Goal: Transaction & Acquisition: Purchase product/service

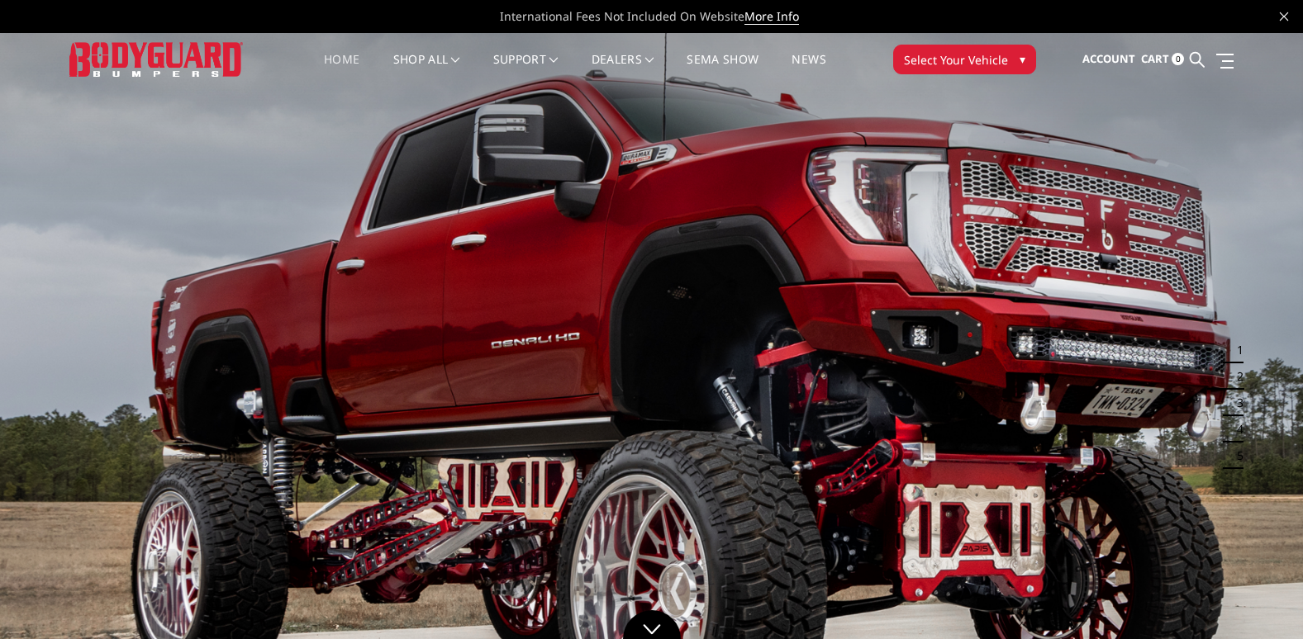
click at [966, 59] on span "Select Your Vehicle" at bounding box center [956, 59] width 104 height 17
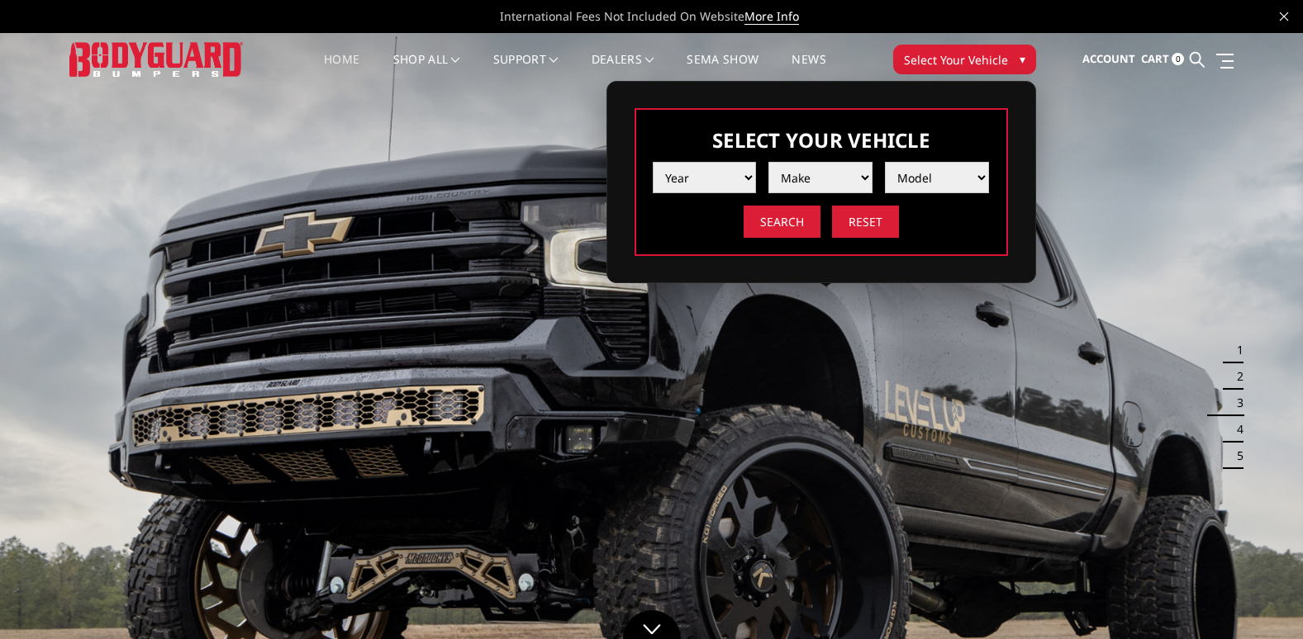
click at [725, 179] on select "Year [DATE] 2024 2023 2022 2021 2020 2019 2018 2017 2016 2015 2014 2013 2012 20…" at bounding box center [705, 177] width 104 height 31
select select "yr_2004"
click at [653, 162] on select "Year [DATE] 2024 2023 2022 2021 2020 2019 2018 2017 2016 2015 2014 2013 2012 20…" at bounding box center [705, 177] width 104 height 31
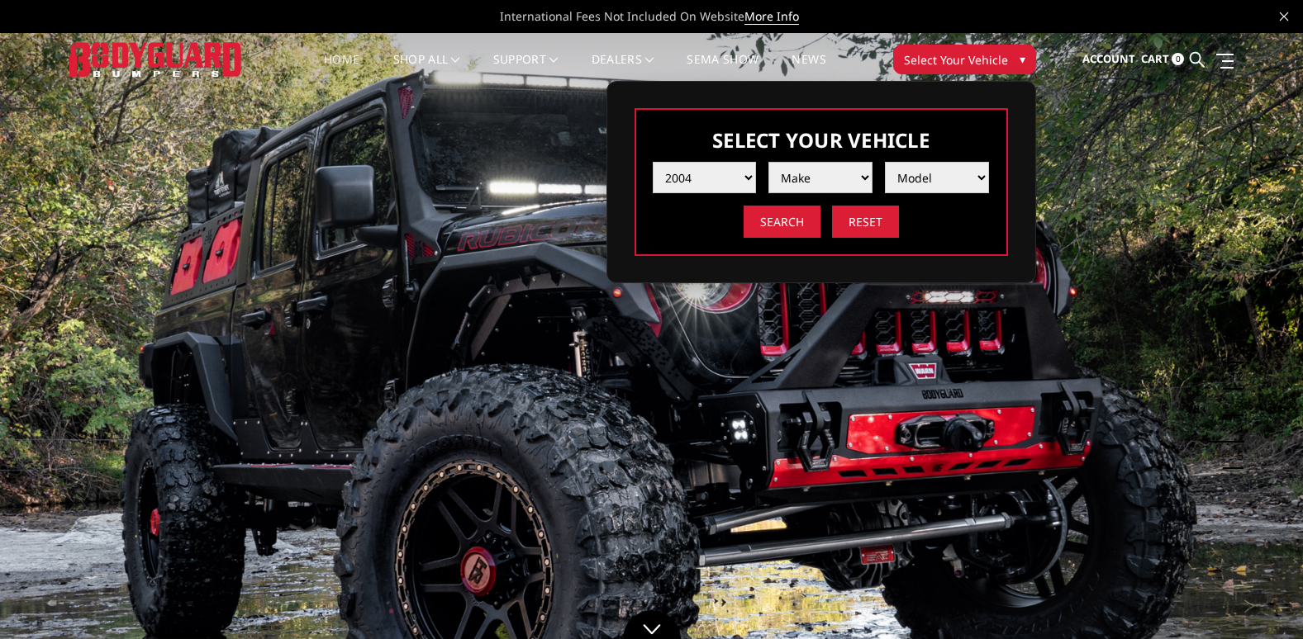
click at [832, 189] on select "Make Chevrolet Ford GMC Ram" at bounding box center [820, 177] width 104 height 31
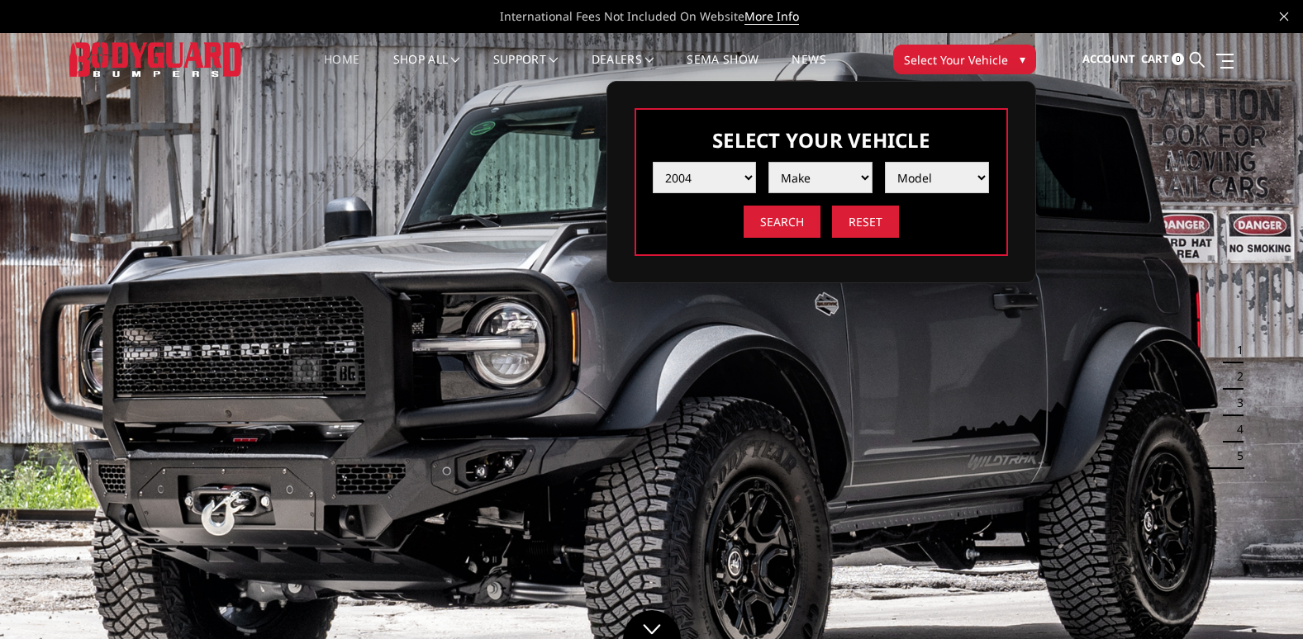
select select "mk_ford"
click at [768, 162] on select "Make Chevrolet Ford GMC Ram" at bounding box center [820, 177] width 104 height 31
click at [909, 180] on select "Model Excursion F250 / F350 F250 / F350" at bounding box center [937, 177] width 104 height 31
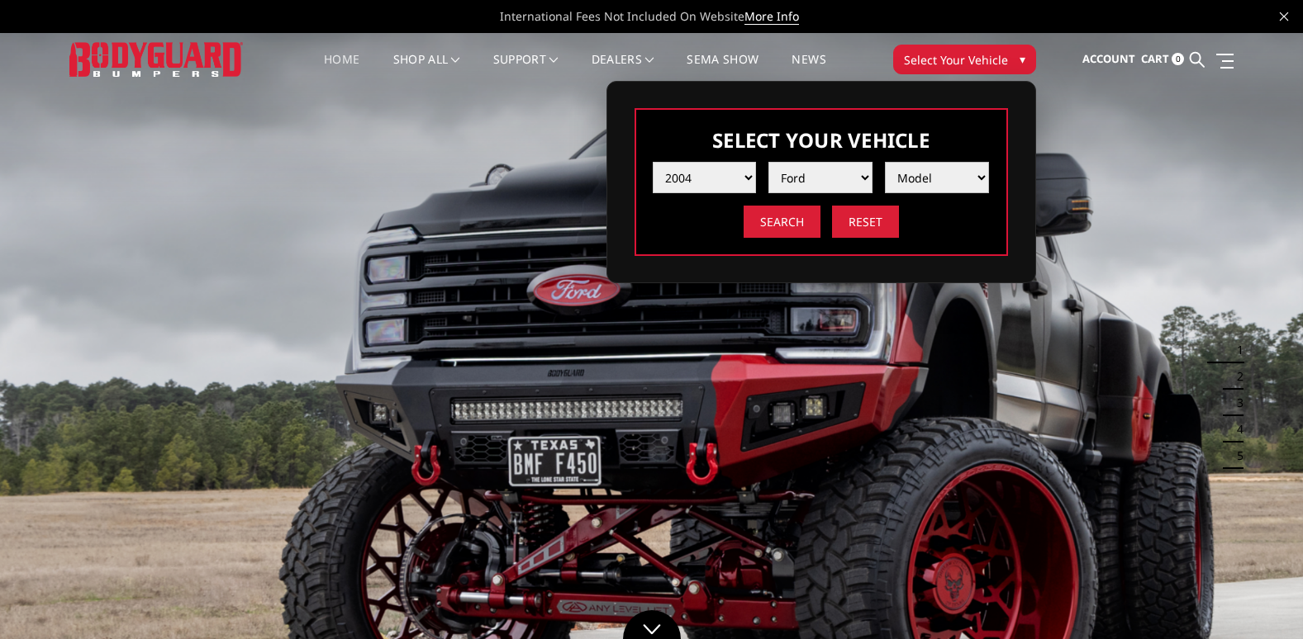
select select "md_f250-f350"
click at [885, 162] on select "Model Excursion F250 / F350 F250 / F350" at bounding box center [937, 177] width 104 height 31
click at [804, 225] on input "Search" at bounding box center [781, 222] width 77 height 32
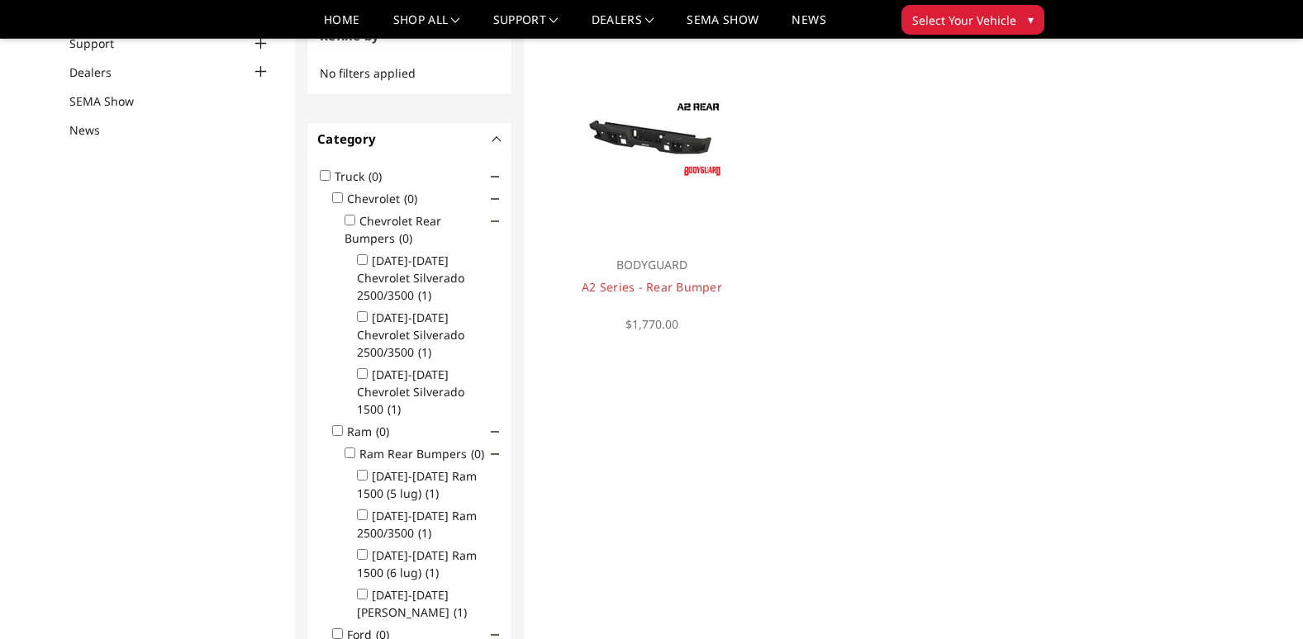
scroll to position [132, 0]
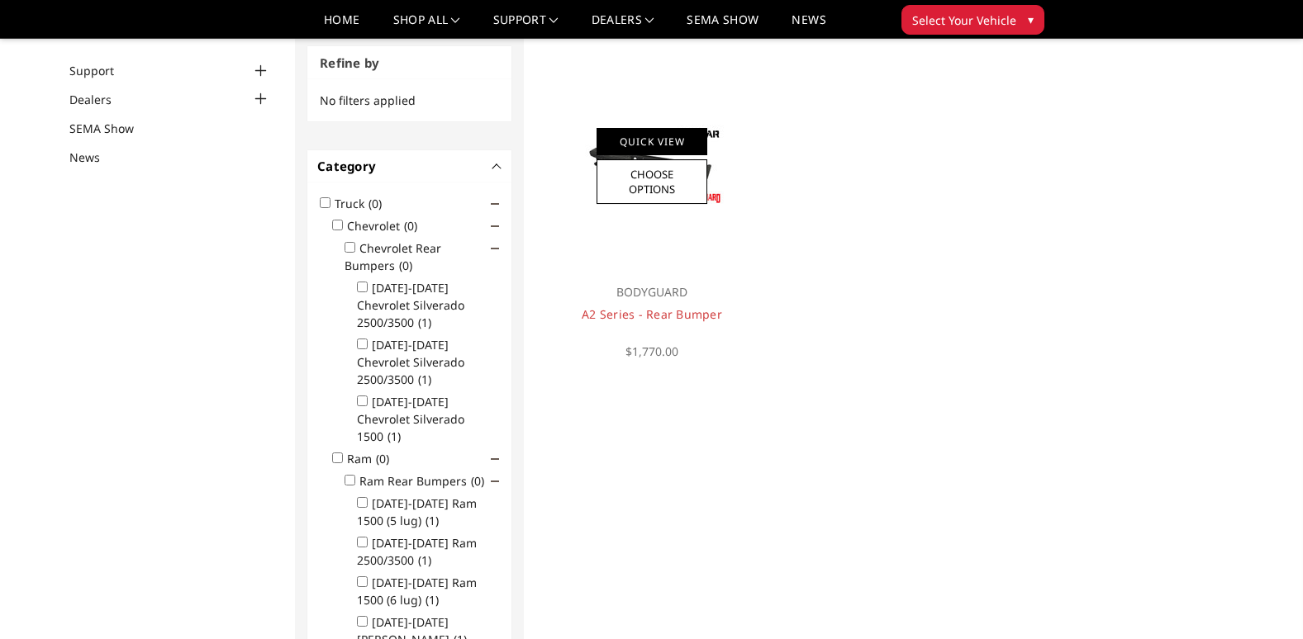
click at [659, 158] on div "Quick View Choose Options" at bounding box center [651, 166] width 111 height 76
click at [667, 311] on link "A2 Series - Rear Bumper" at bounding box center [651, 314] width 140 height 16
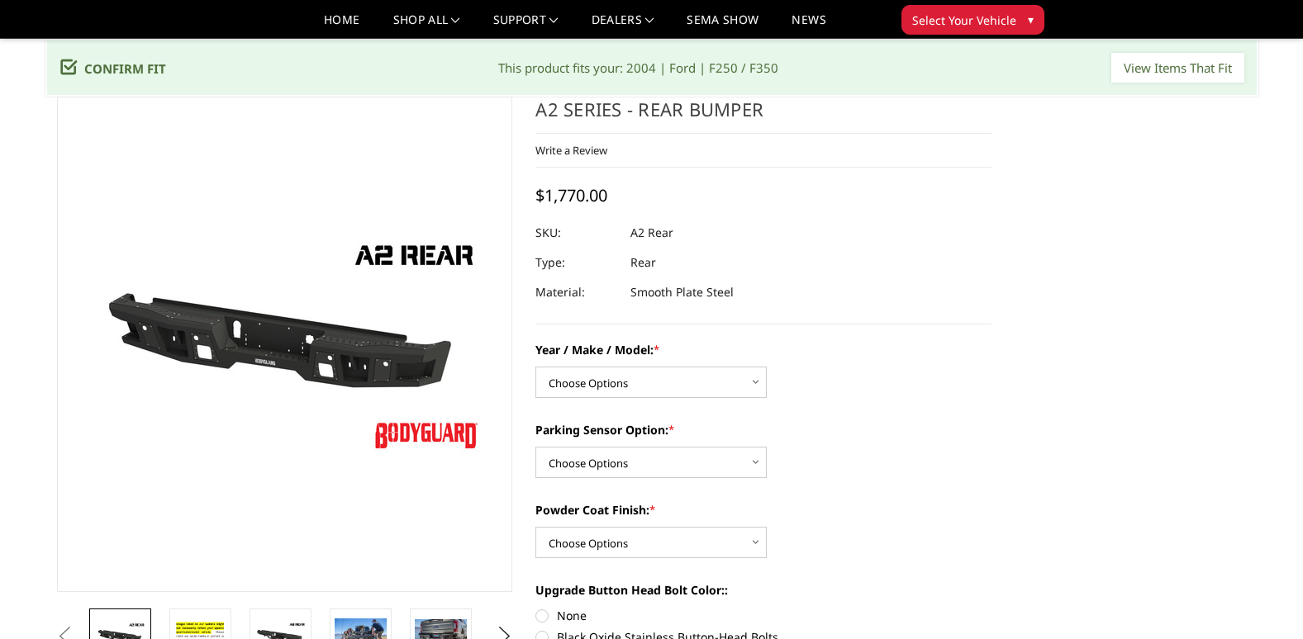
scroll to position [83, 0]
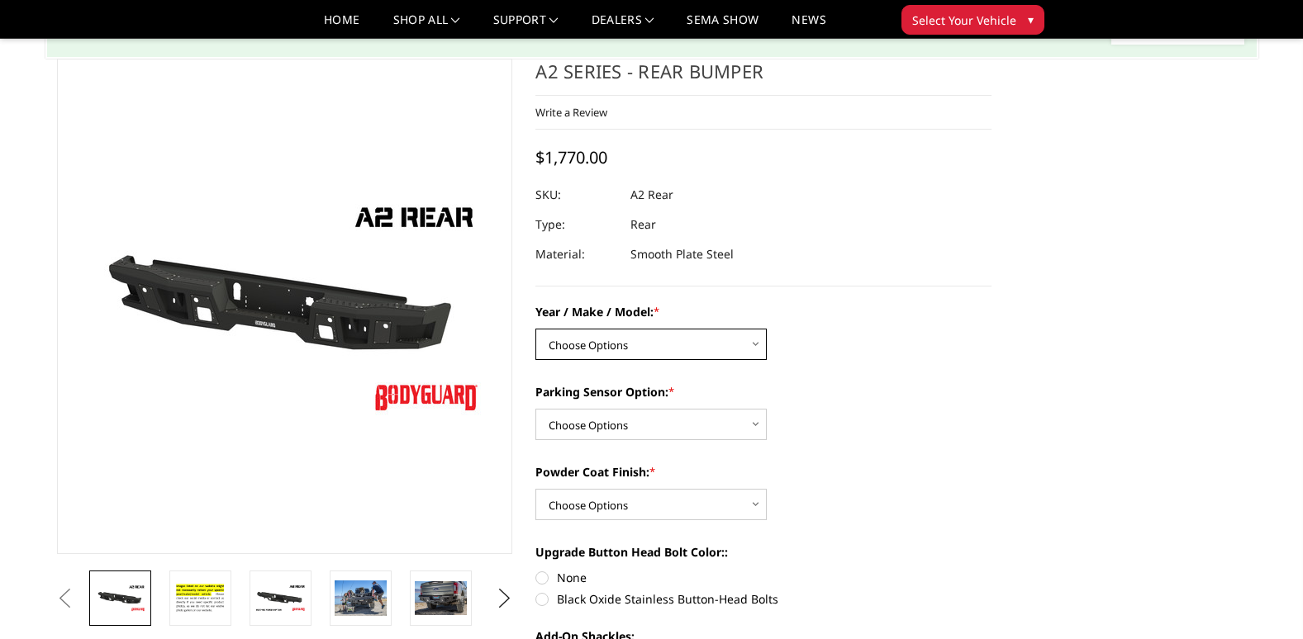
click at [716, 347] on select "Choose Options Chevrolet/GMC 20-24 2500 / 3500 Chevrolet/GMC 15-19 2500 / 3500 …" at bounding box center [650, 344] width 231 height 31
select select "1466"
click at [535, 329] on select "Choose Options Chevrolet/GMC 20-24 2500 / 3500 Chevrolet/GMC 15-19 2500 / 3500 …" at bounding box center [650, 344] width 231 height 31
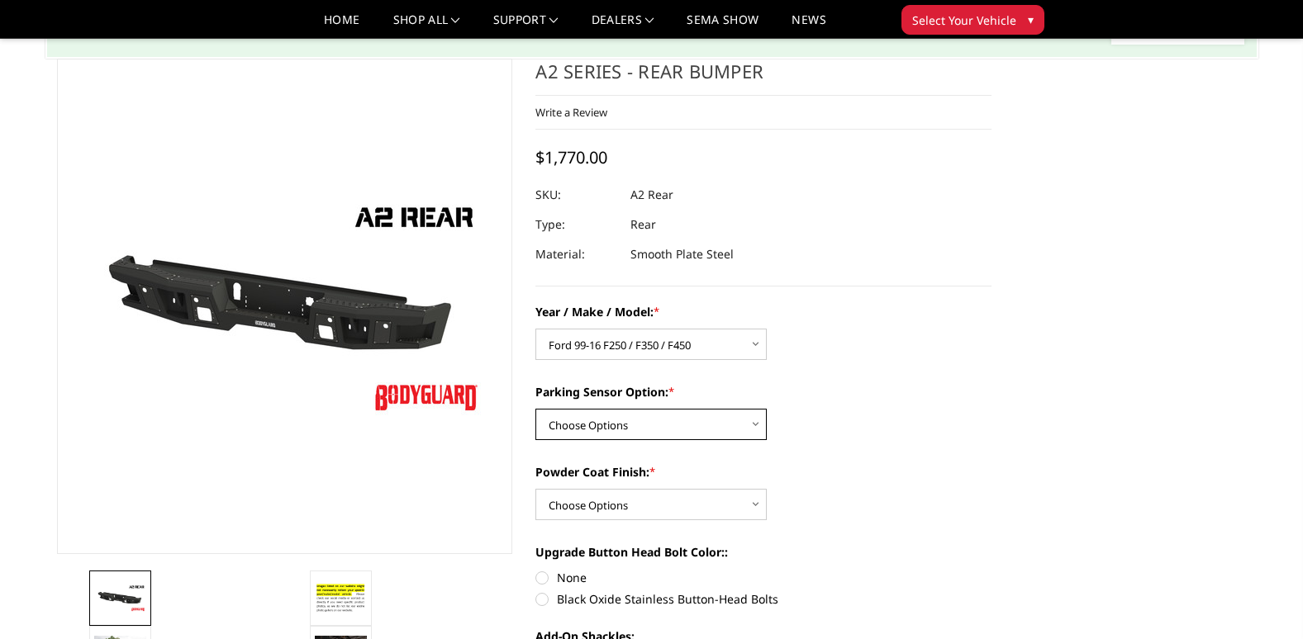
click at [659, 411] on select "Choose Options Yes - With sensor cutouts No - Without sensor cutouts" at bounding box center [650, 424] width 231 height 31
select select "564"
click at [535, 409] on select "Choose Options Yes - With sensor cutouts No - Without sensor cutouts" at bounding box center [650, 424] width 231 height 31
click at [668, 504] on select "Choose Options Bare metal (included) Texture black powder coat" at bounding box center [650, 504] width 231 height 31
select select "549"
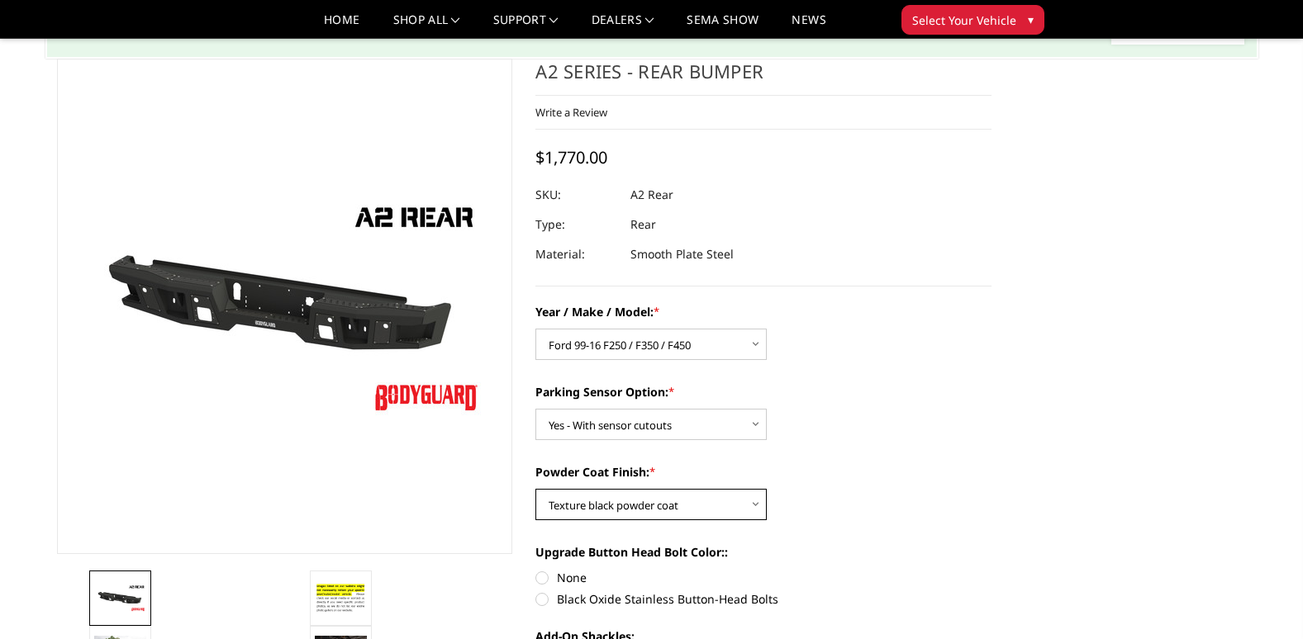
click at [535, 489] on select "Choose Options Bare metal (included) Texture black powder coat" at bounding box center [650, 504] width 231 height 31
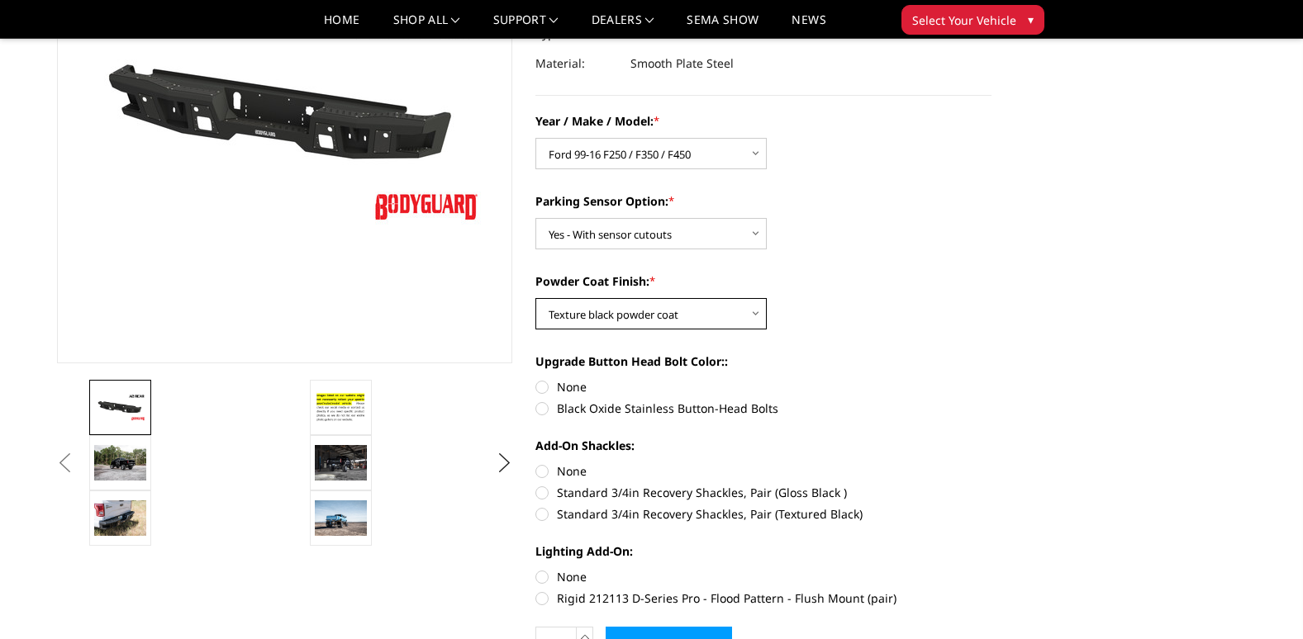
scroll to position [330, 0]
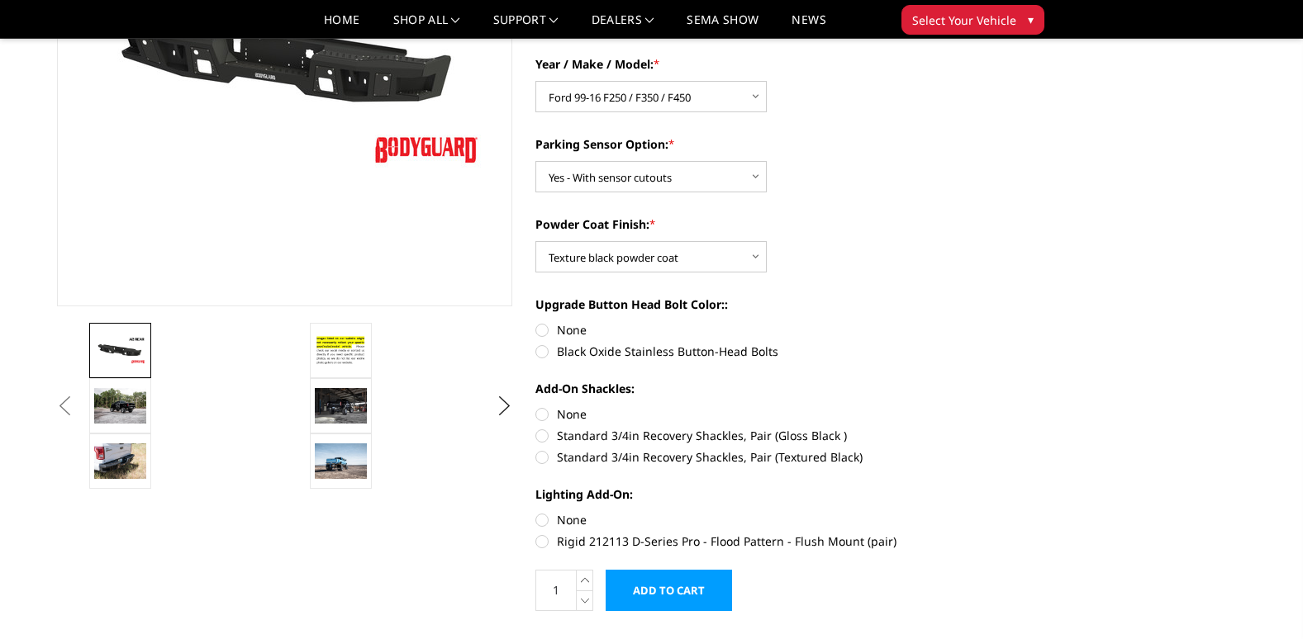
click at [542, 324] on label "None" at bounding box center [763, 329] width 456 height 17
click at [536, 322] on input "None" at bounding box center [535, 321] width 1 height 1
radio input "true"
click at [541, 455] on label "Standard 3/4in Recovery Shackles, Pair (Textured Black)" at bounding box center [763, 456] width 456 height 17
click at [991, 428] on input "Standard 3/4in Recovery Shackles, Pair (Textured Black)" at bounding box center [991, 427] width 1 height 1
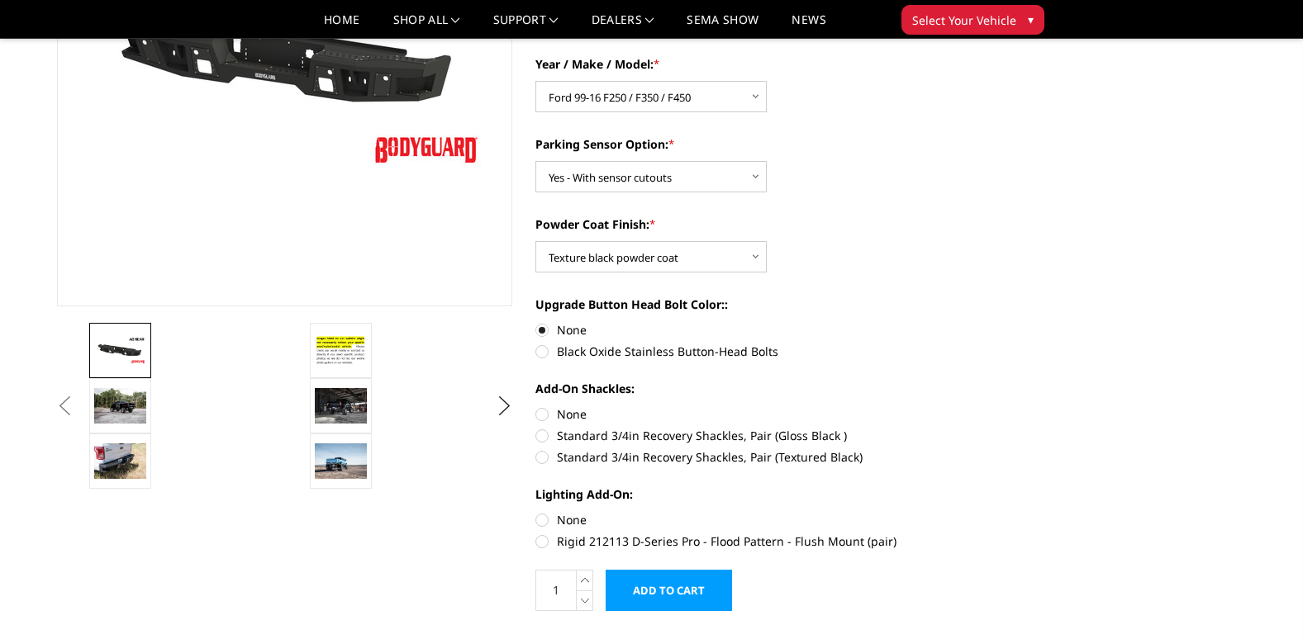
radio input "true"
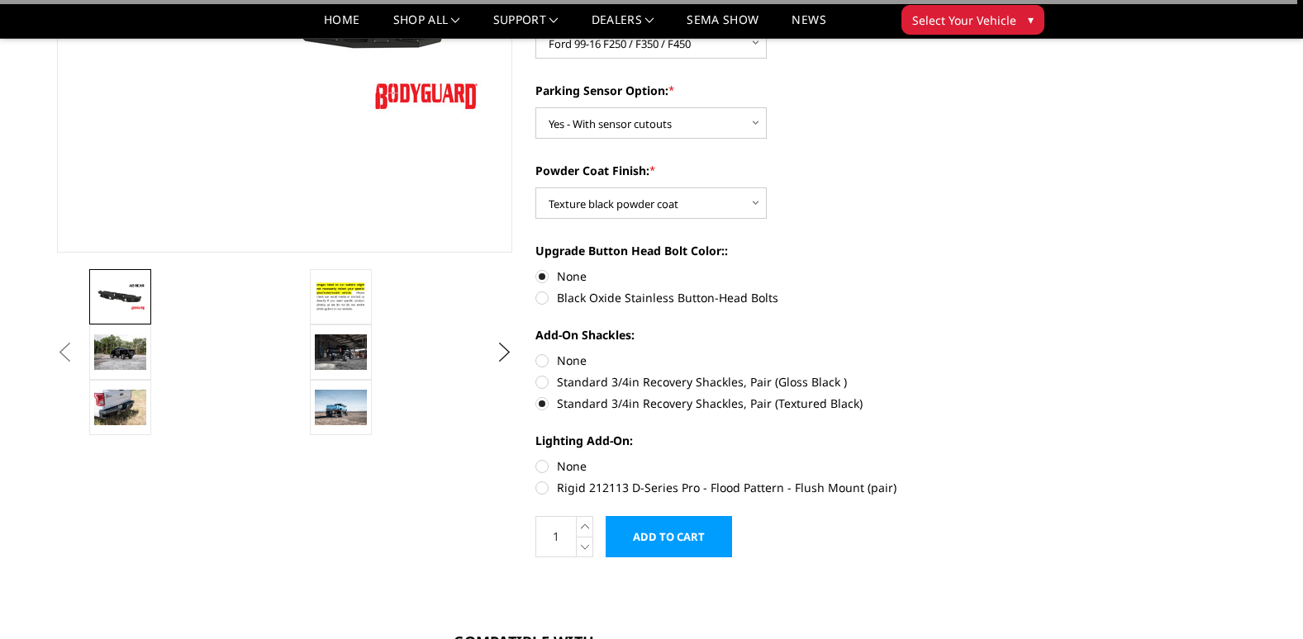
scroll to position [496, 0]
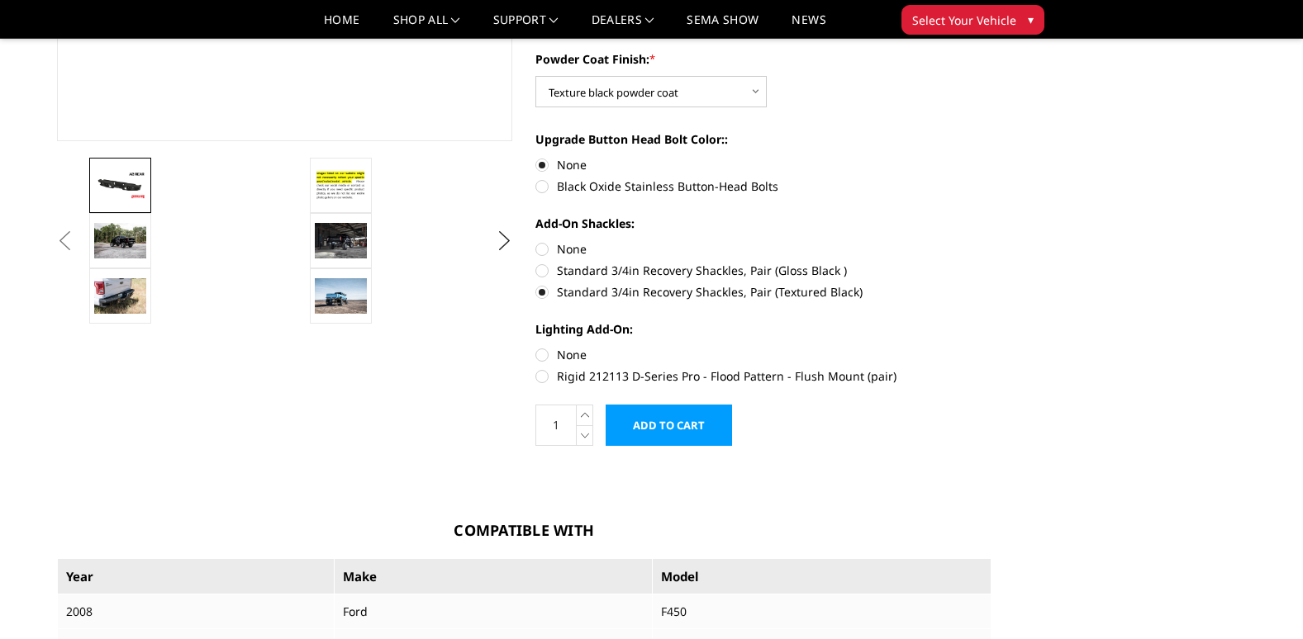
click at [545, 256] on label "None" at bounding box center [763, 248] width 456 height 17
click at [536, 241] on input "None" at bounding box center [535, 240] width 1 height 1
radio input "true"
click at [543, 356] on label "None" at bounding box center [763, 354] width 456 height 17
click at [536, 347] on input "None" at bounding box center [535, 346] width 1 height 1
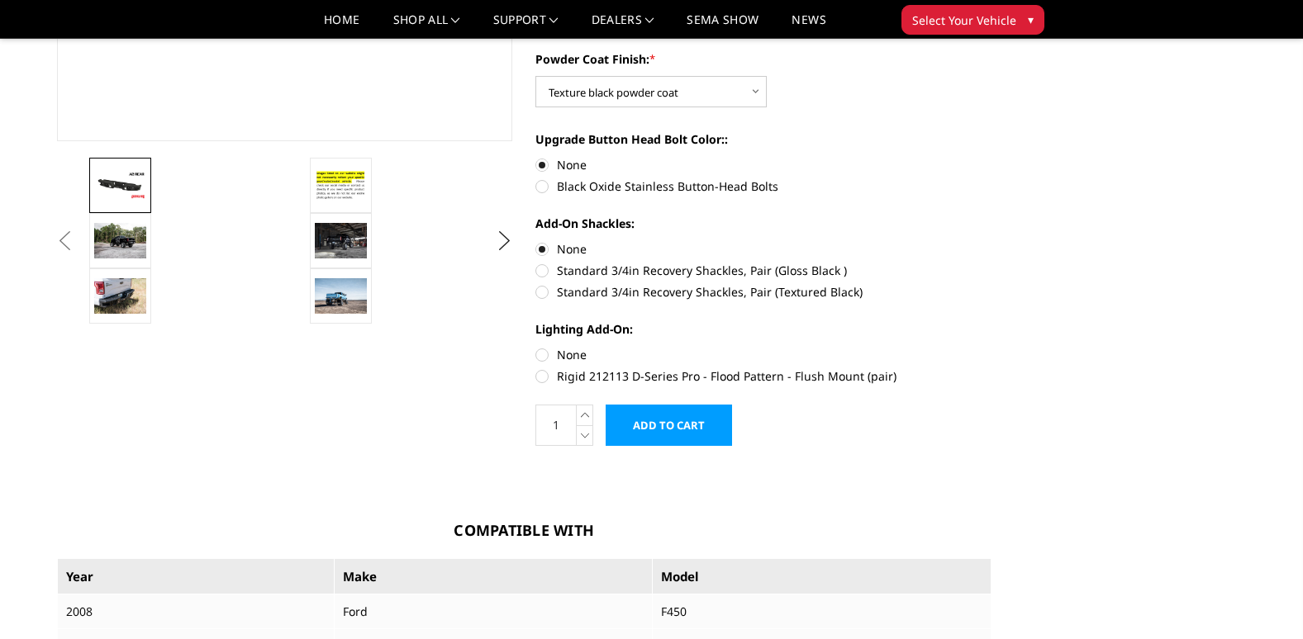
radio input "true"
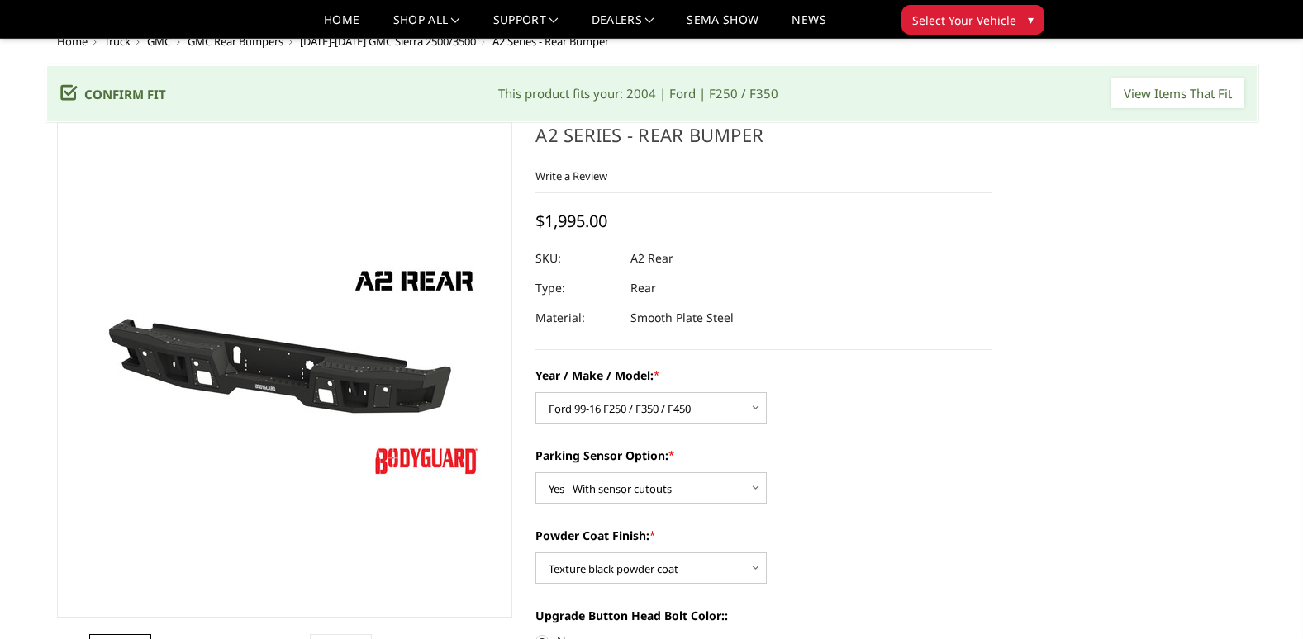
scroll to position [0, 0]
